Goal: Task Accomplishment & Management: Complete application form

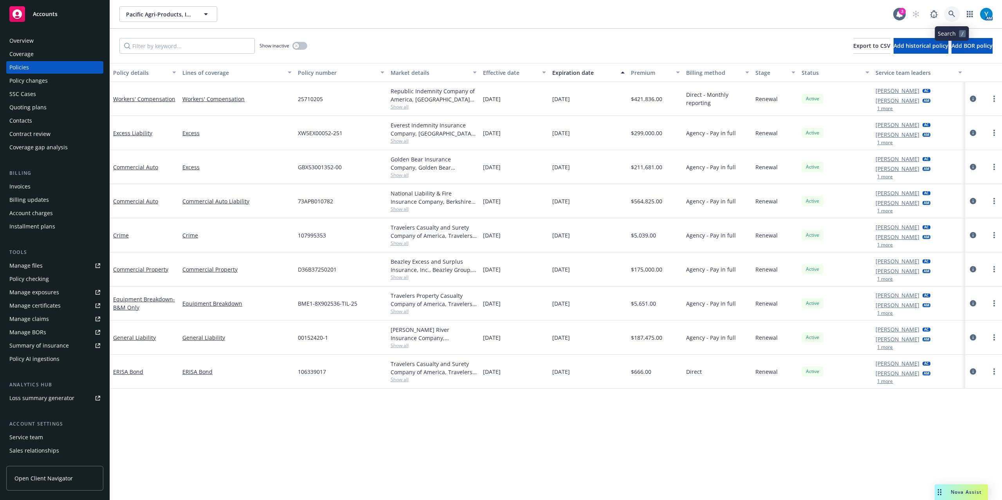
click at [950, 9] on link at bounding box center [952, 14] width 16 height 16
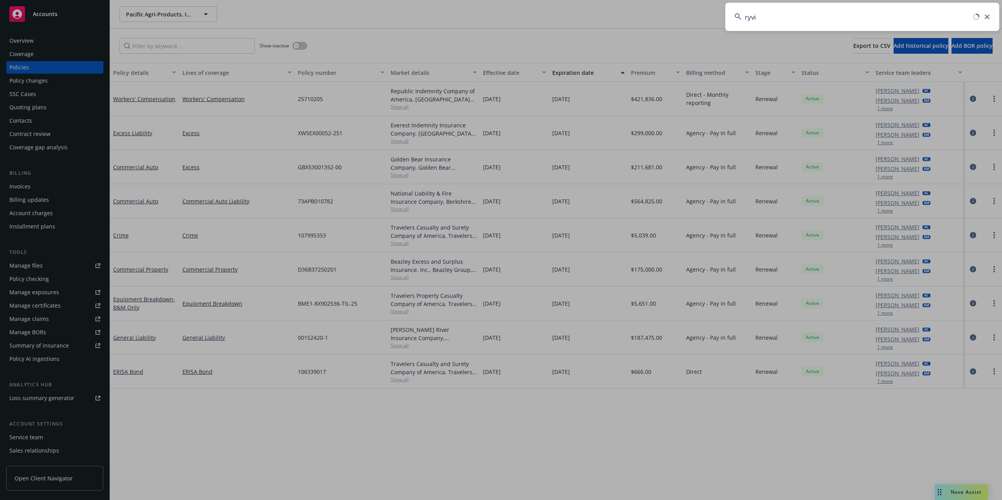
type input "ryvid"
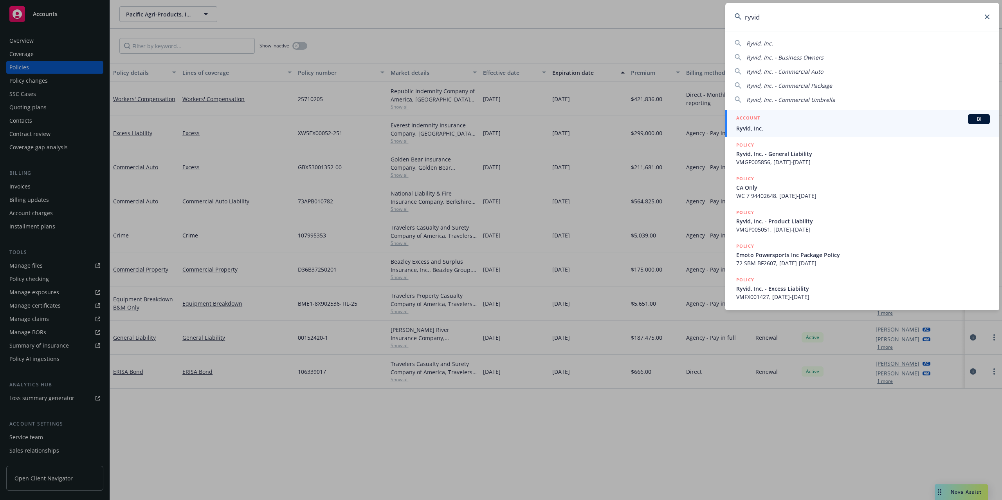
click at [768, 124] on span "Ryvid, Inc." at bounding box center [864, 128] width 254 height 8
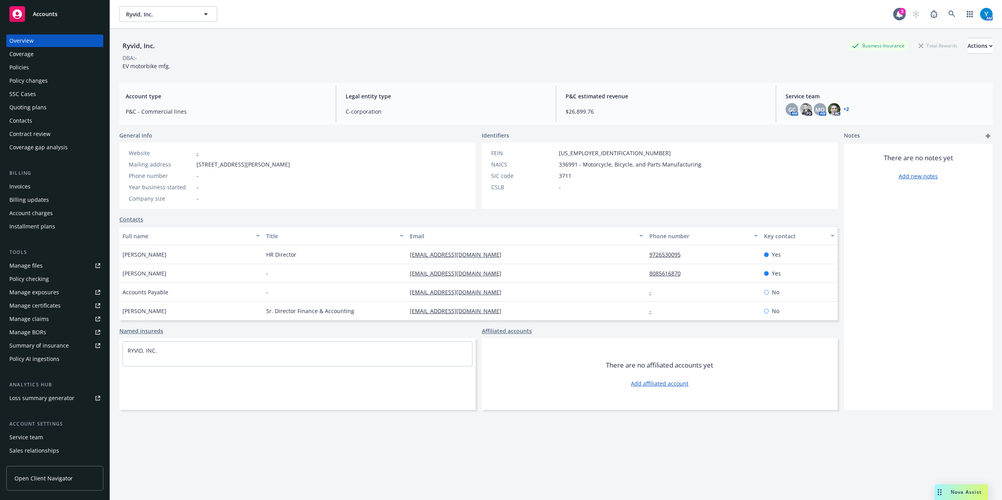
click at [44, 65] on div "Policies" at bounding box center [54, 67] width 91 height 13
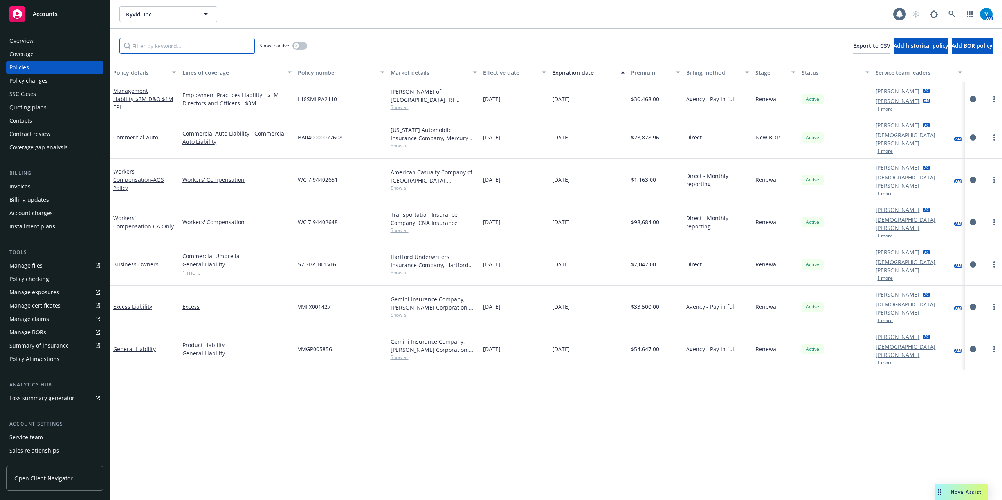
click at [208, 46] on input "Filter by keyword..." at bounding box center [186, 46] width 135 height 16
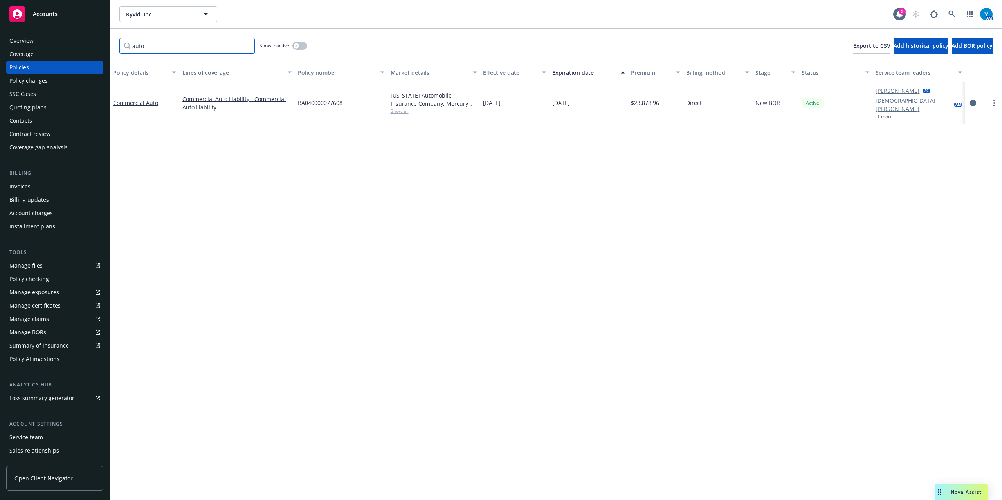
type input "auto"
click at [33, 112] on div "Quoting plans" at bounding box center [27, 107] width 37 height 13
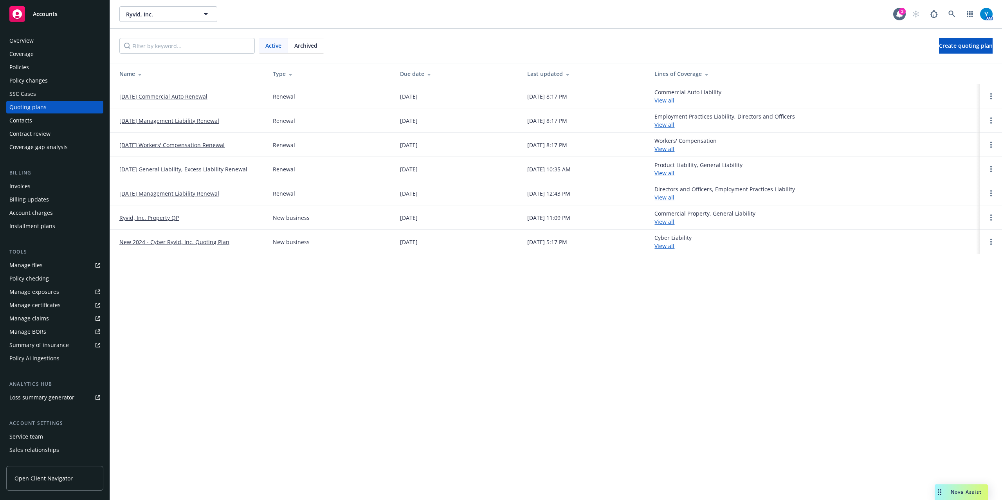
click at [150, 95] on link "[DATE] Commercial Auto Renewal" at bounding box center [163, 96] width 88 height 8
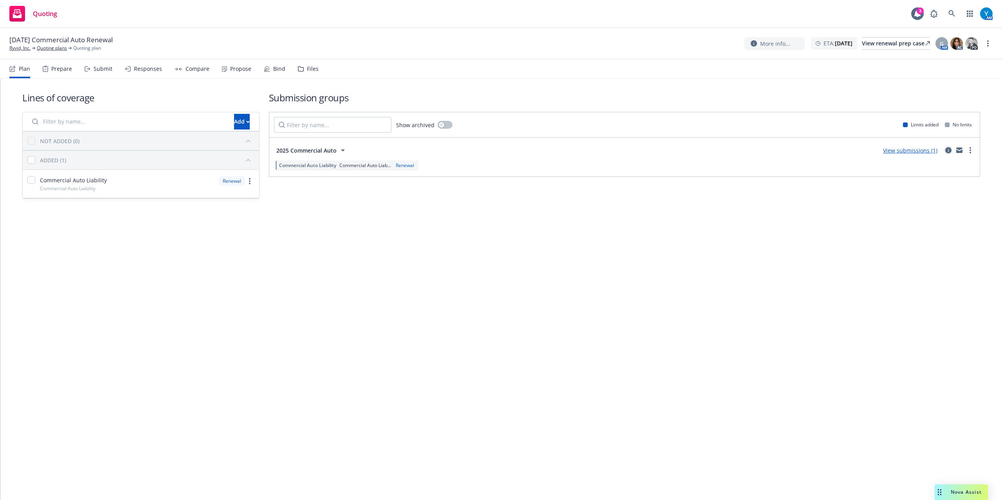
click at [949, 149] on icon "circleInformation" at bounding box center [949, 150] width 6 height 6
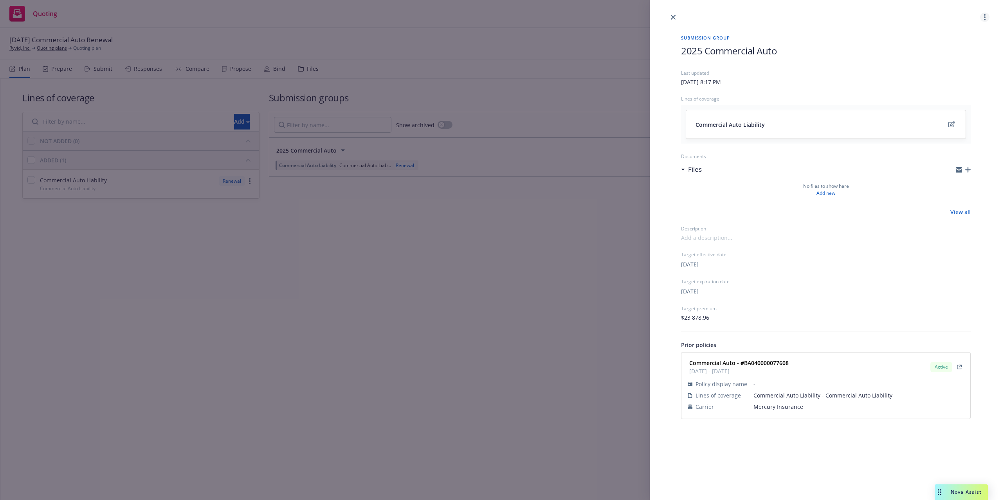
click at [986, 18] on circle "more" at bounding box center [985, 17] width 2 height 2
click at [948, 55] on span "View submissions" at bounding box center [953, 52] width 65 height 7
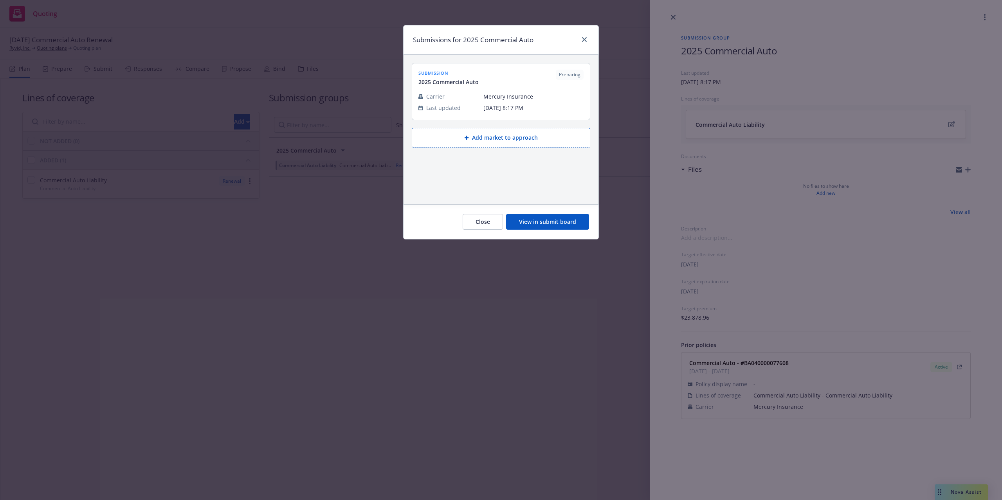
click at [496, 93] on span "Mercury Insurance" at bounding box center [534, 96] width 100 height 8
click at [551, 223] on button "View in submit board" at bounding box center [547, 222] width 83 height 16
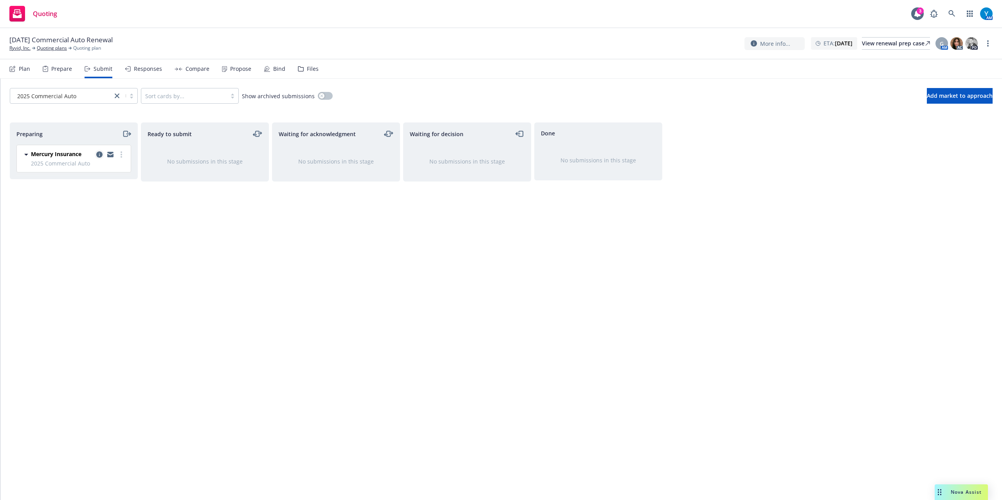
click at [99, 155] on icon "copy logging email" at bounding box center [99, 155] width 6 height 6
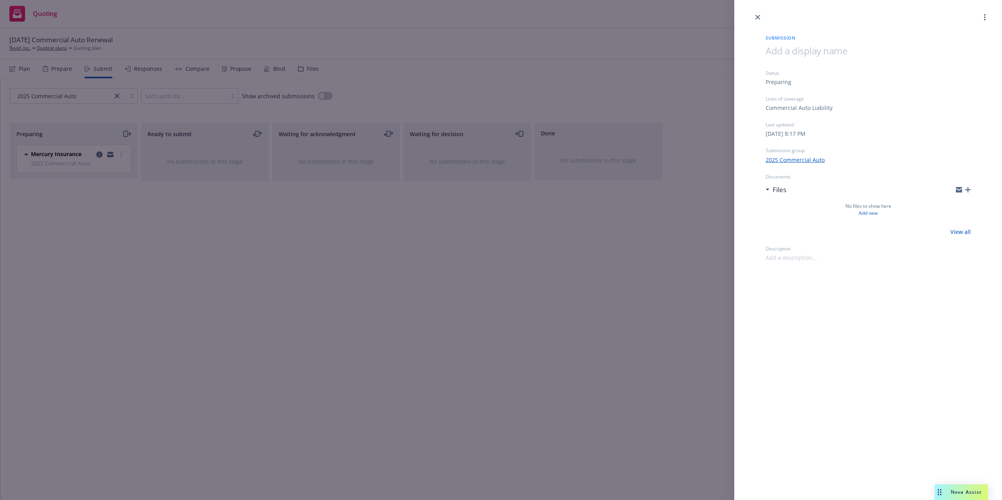
click at [968, 190] on icon "button" at bounding box center [968, 189] width 5 height 5
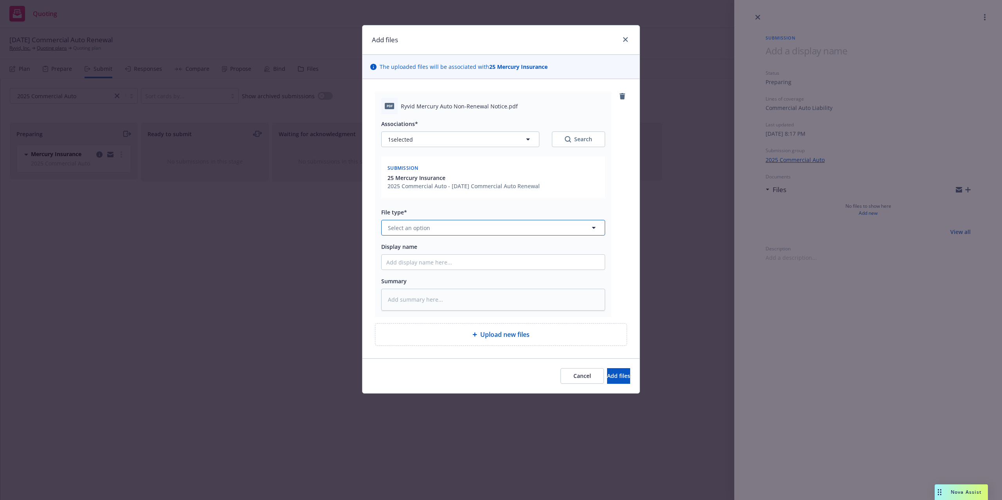
click at [458, 228] on button "Select an option" at bounding box center [493, 228] width 224 height 16
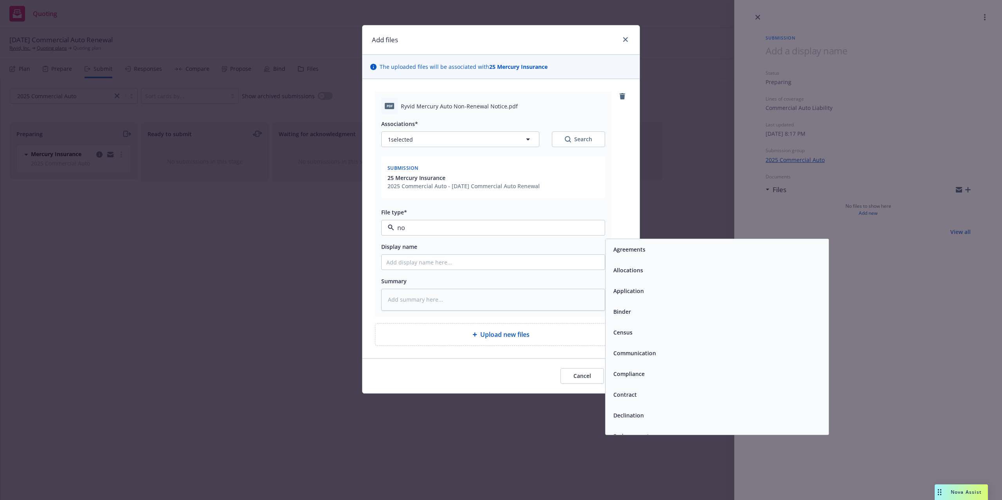
type input "non"
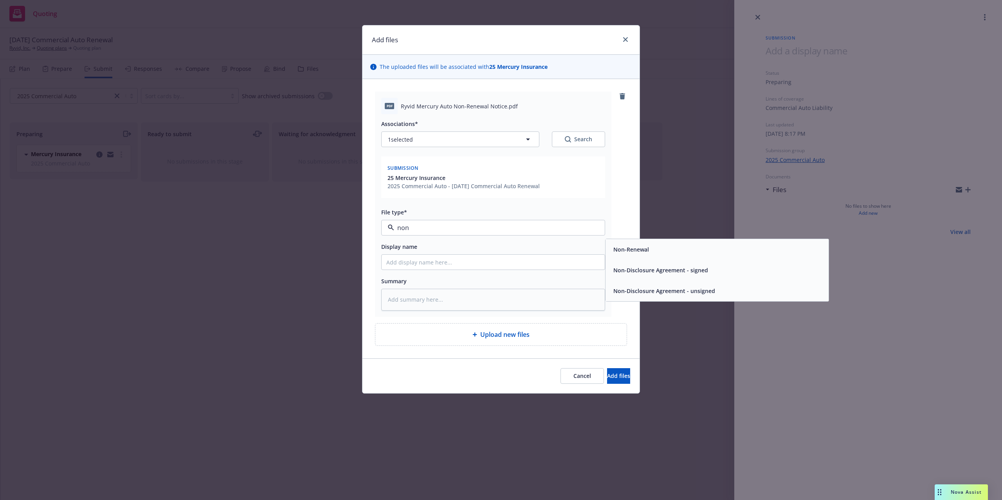
click at [653, 257] on div "Non-Renewal" at bounding box center [717, 249] width 223 height 21
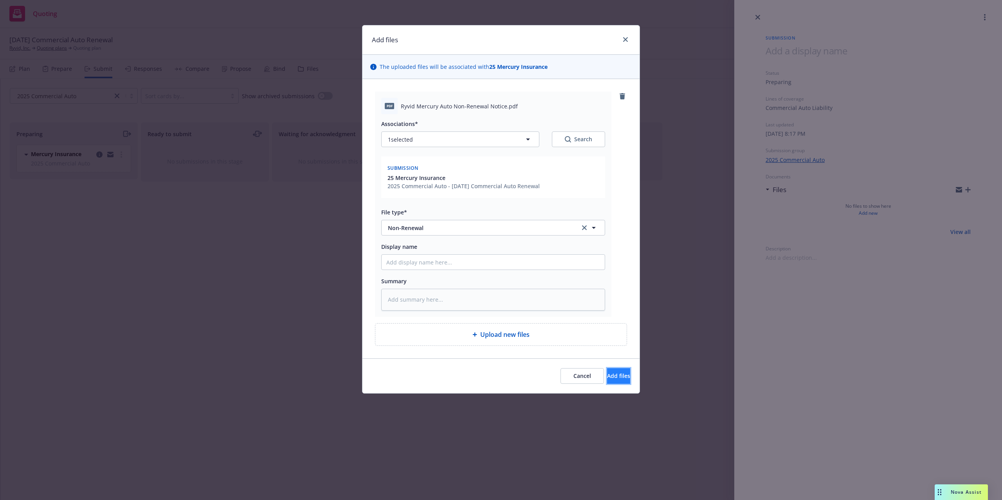
click at [608, 374] on span "Add files" at bounding box center [618, 375] width 23 height 7
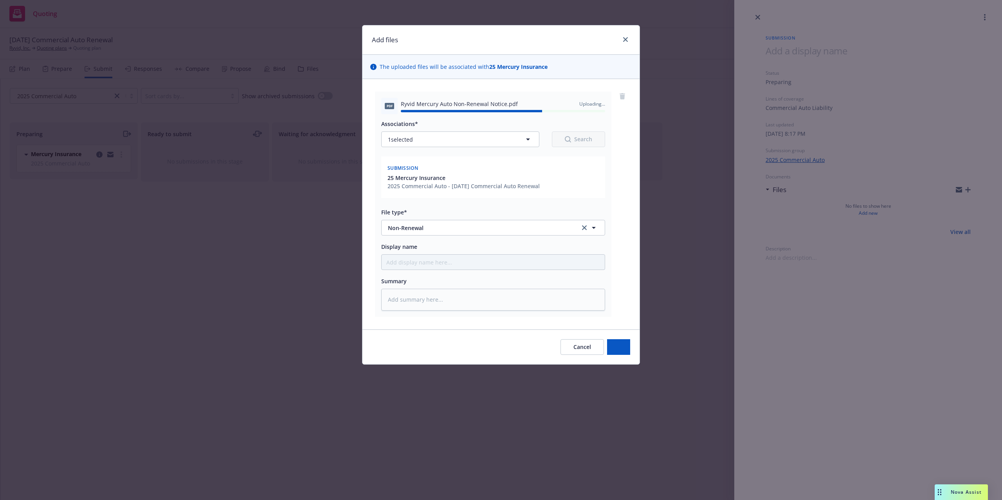
type textarea "x"
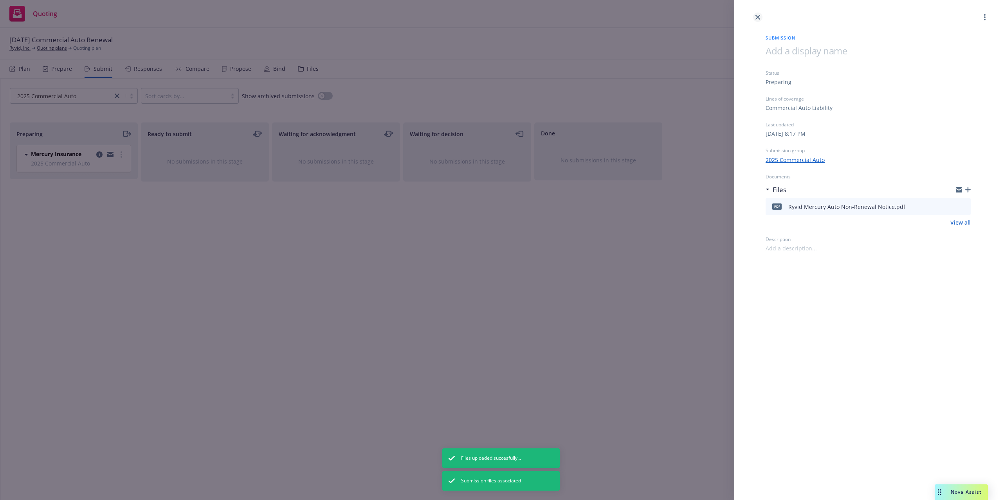
click at [758, 16] on icon "close" at bounding box center [758, 17] width 5 height 5
